Goal: Information Seeking & Learning: Understand process/instructions

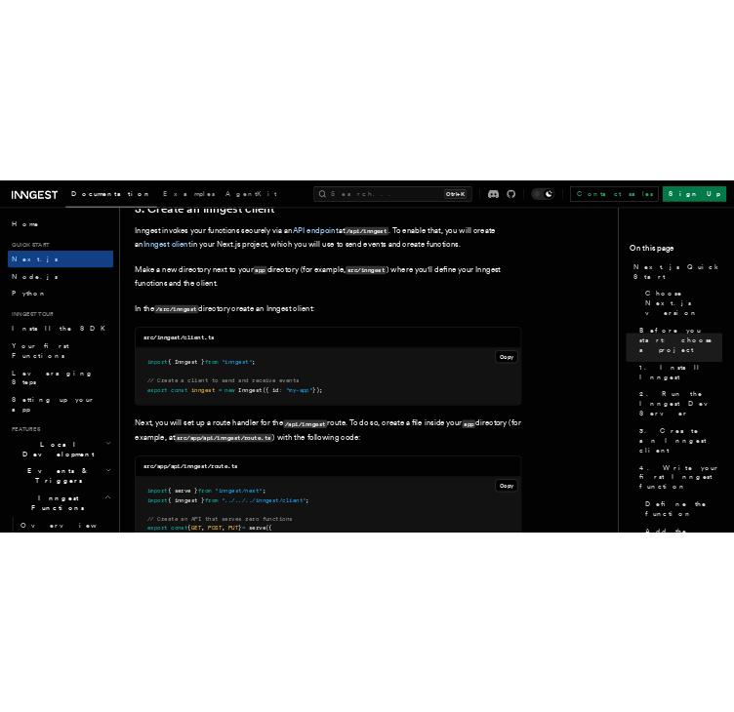
scroll to position [2353, 0]
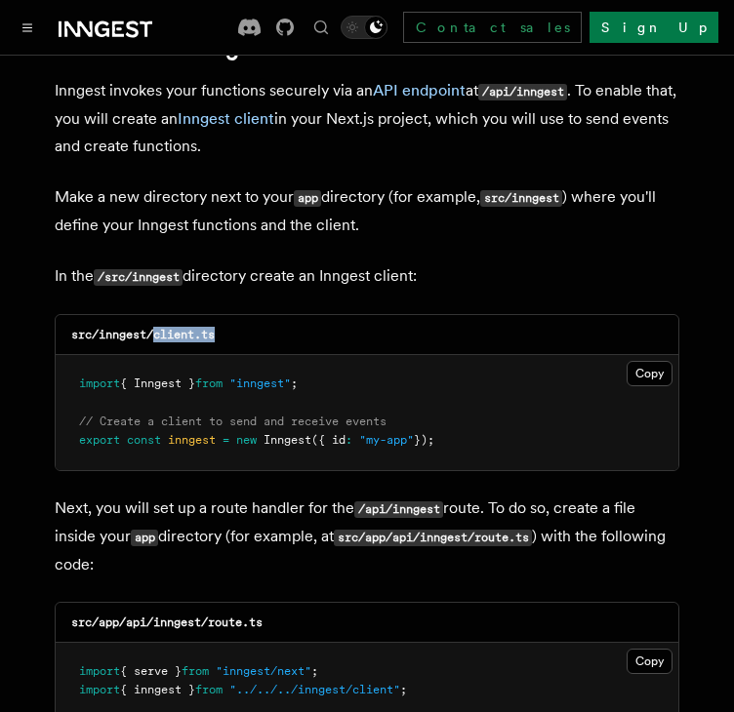
drag, startPoint x: 236, startPoint y: 276, endPoint x: 153, endPoint y: 283, distance: 83.2
click at [153, 315] on div "src/inngest/client.ts" at bounding box center [367, 335] width 623 height 40
copy code "client.ts"
click at [641, 361] on button "Copy Copied" at bounding box center [650, 373] width 46 height 25
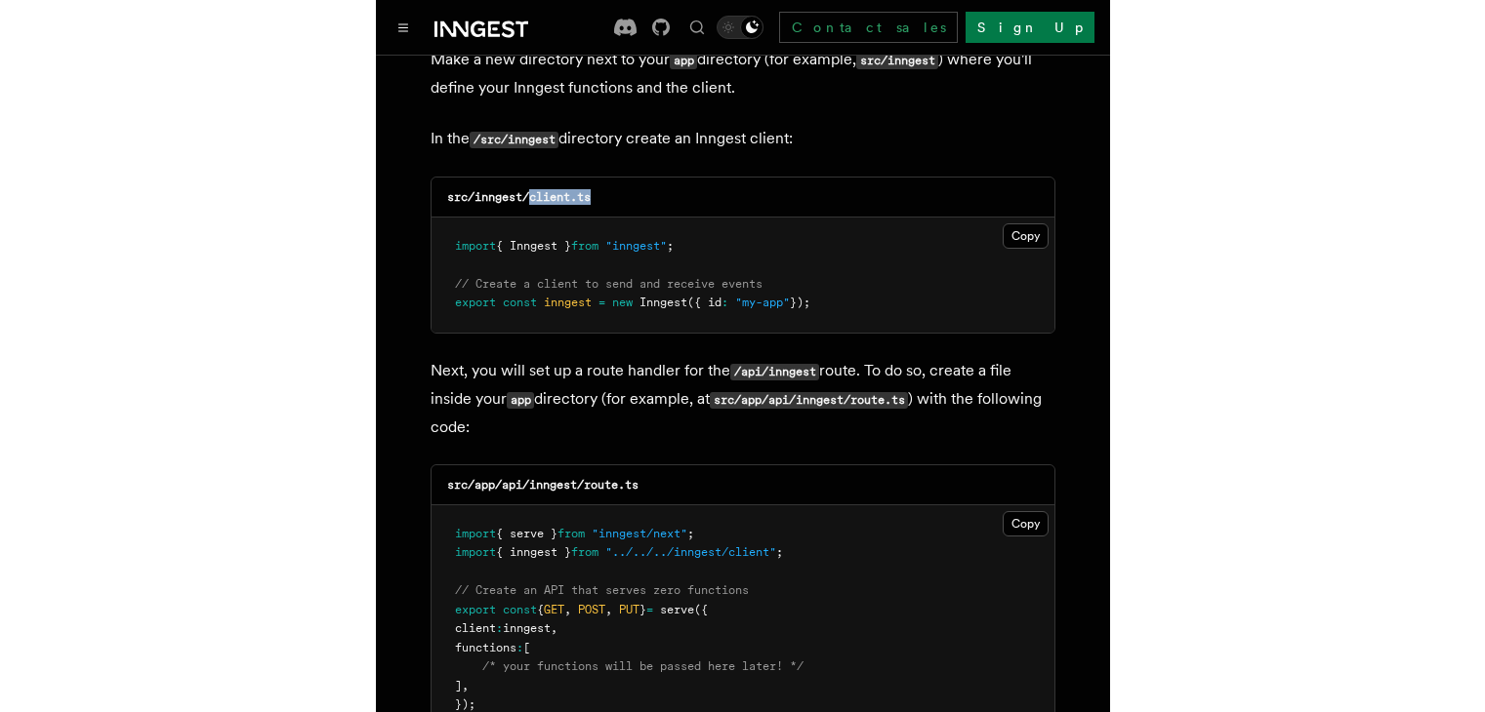
scroll to position [2565, 0]
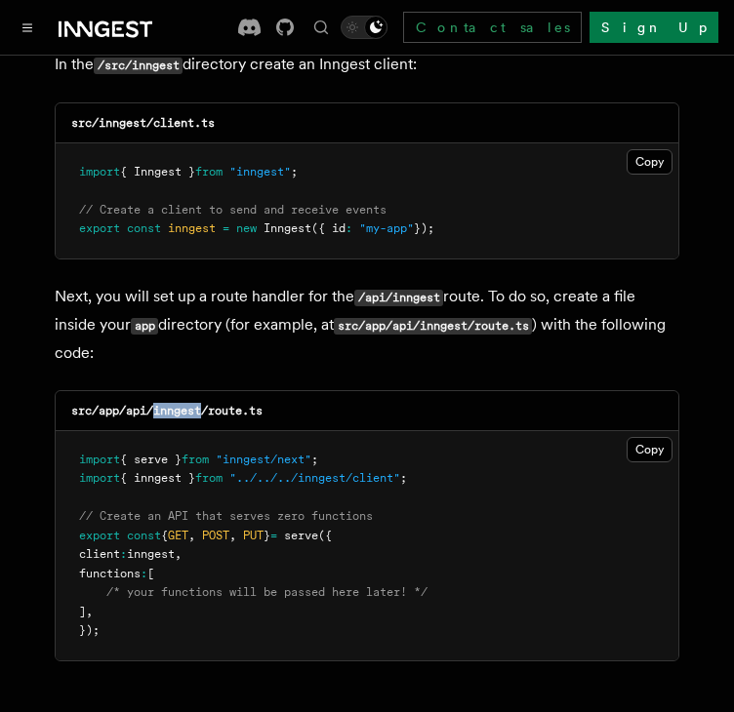
drag, startPoint x: 201, startPoint y: 352, endPoint x: 157, endPoint y: 362, distance: 45.0
click at [157, 404] on code "src/app/api/inngest/route.ts" at bounding box center [166, 411] width 191 height 14
copy code "inngest"
drag, startPoint x: 281, startPoint y: 352, endPoint x: 211, endPoint y: 361, distance: 70.8
click at [211, 391] on div "src/app/api/inngest/route.ts" at bounding box center [367, 411] width 623 height 40
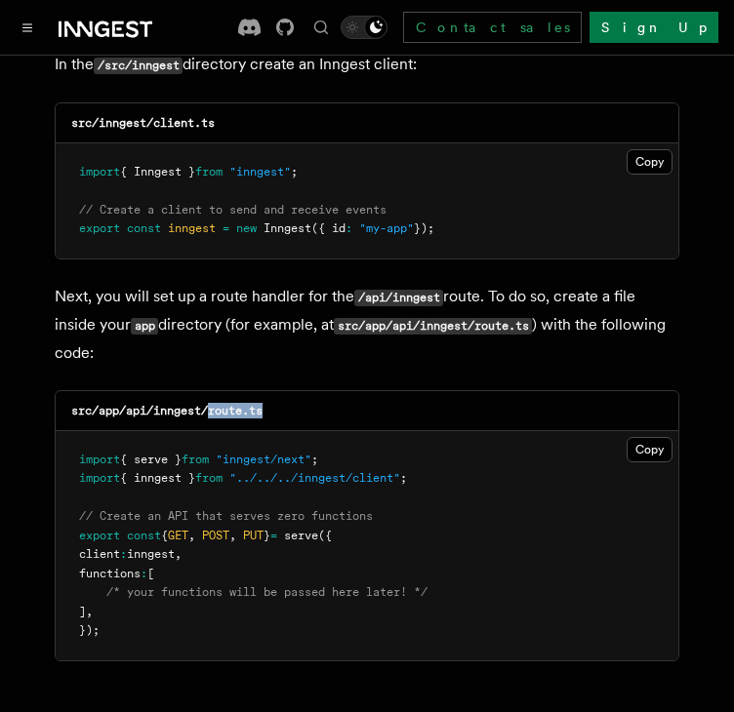
copy code "route.ts"
click at [649, 437] on button "Copy Copied" at bounding box center [650, 449] width 46 height 25
